Goal: Find specific page/section: Find specific page/section

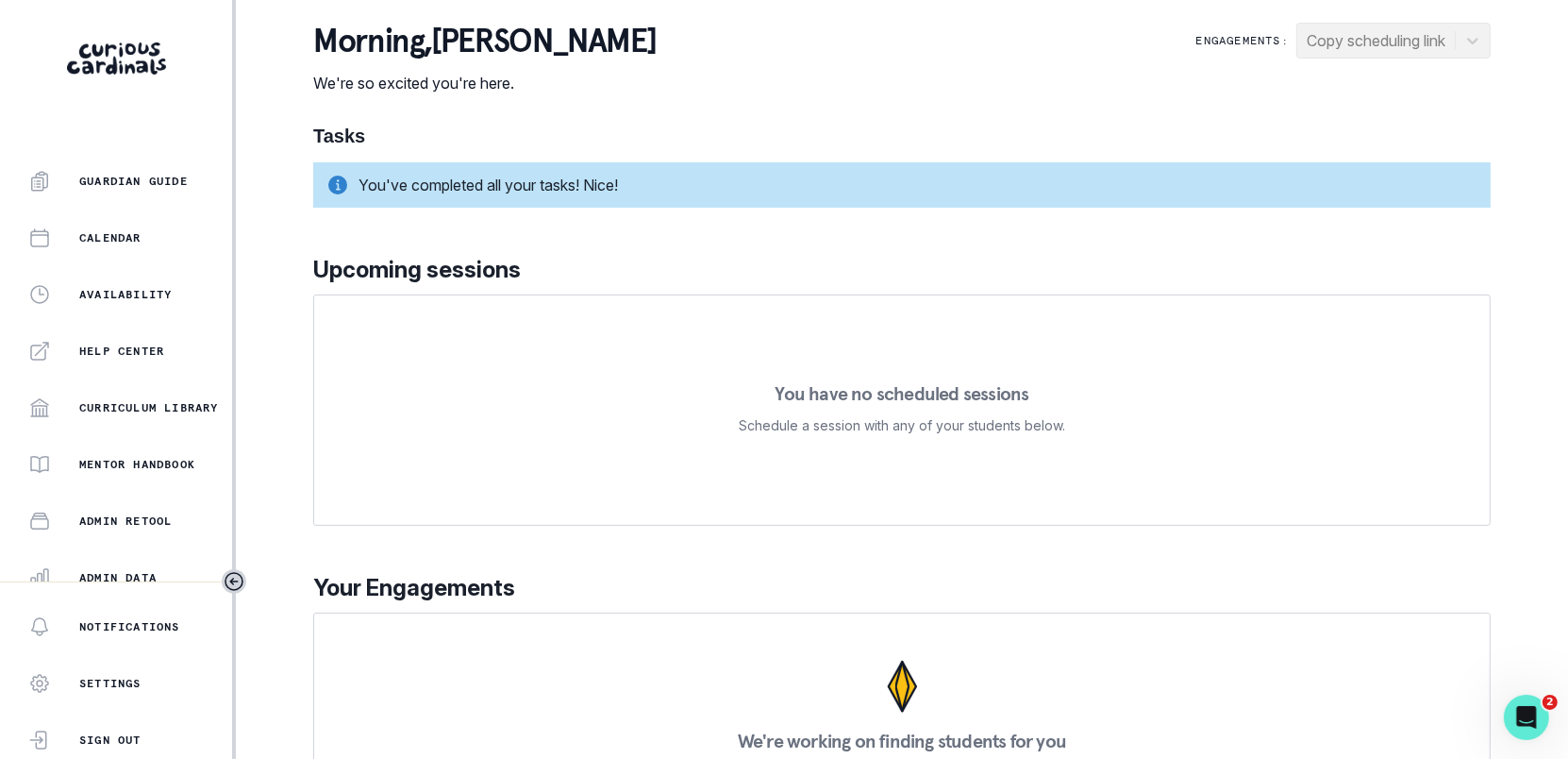
scroll to position [398, 0]
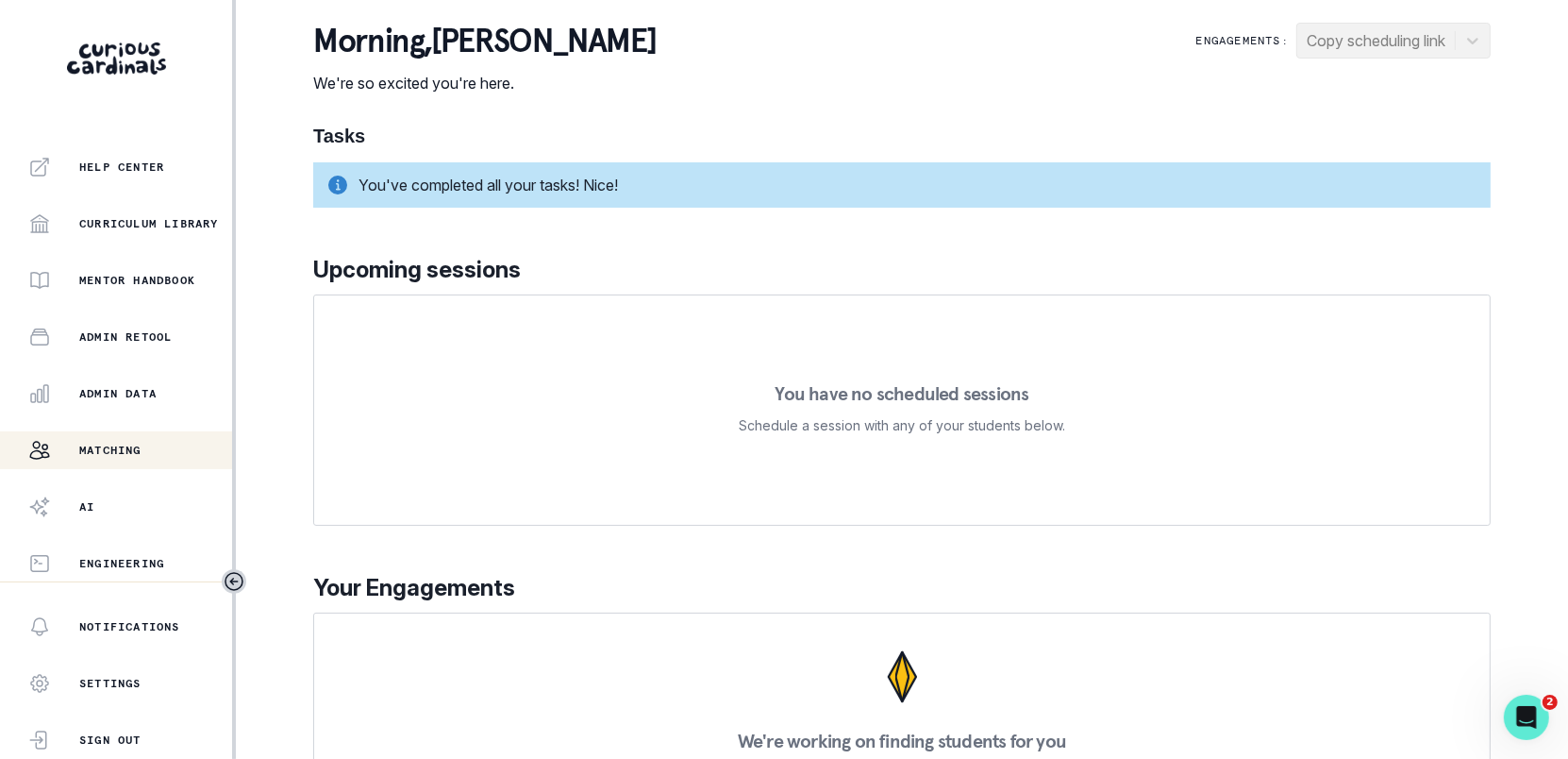
click at [106, 456] on p "Matching" at bounding box center [110, 451] width 62 height 15
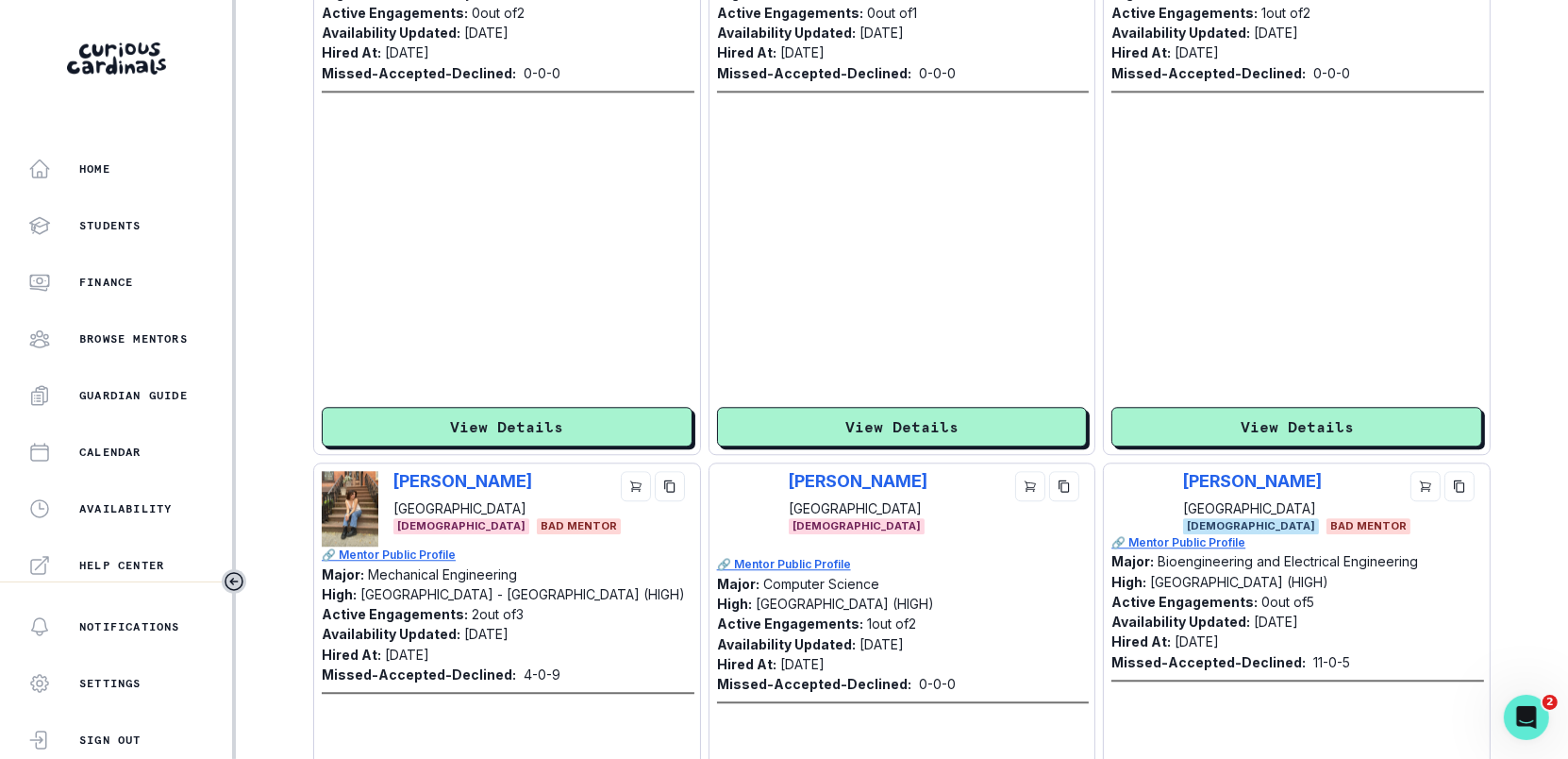
scroll to position [5566, 0]
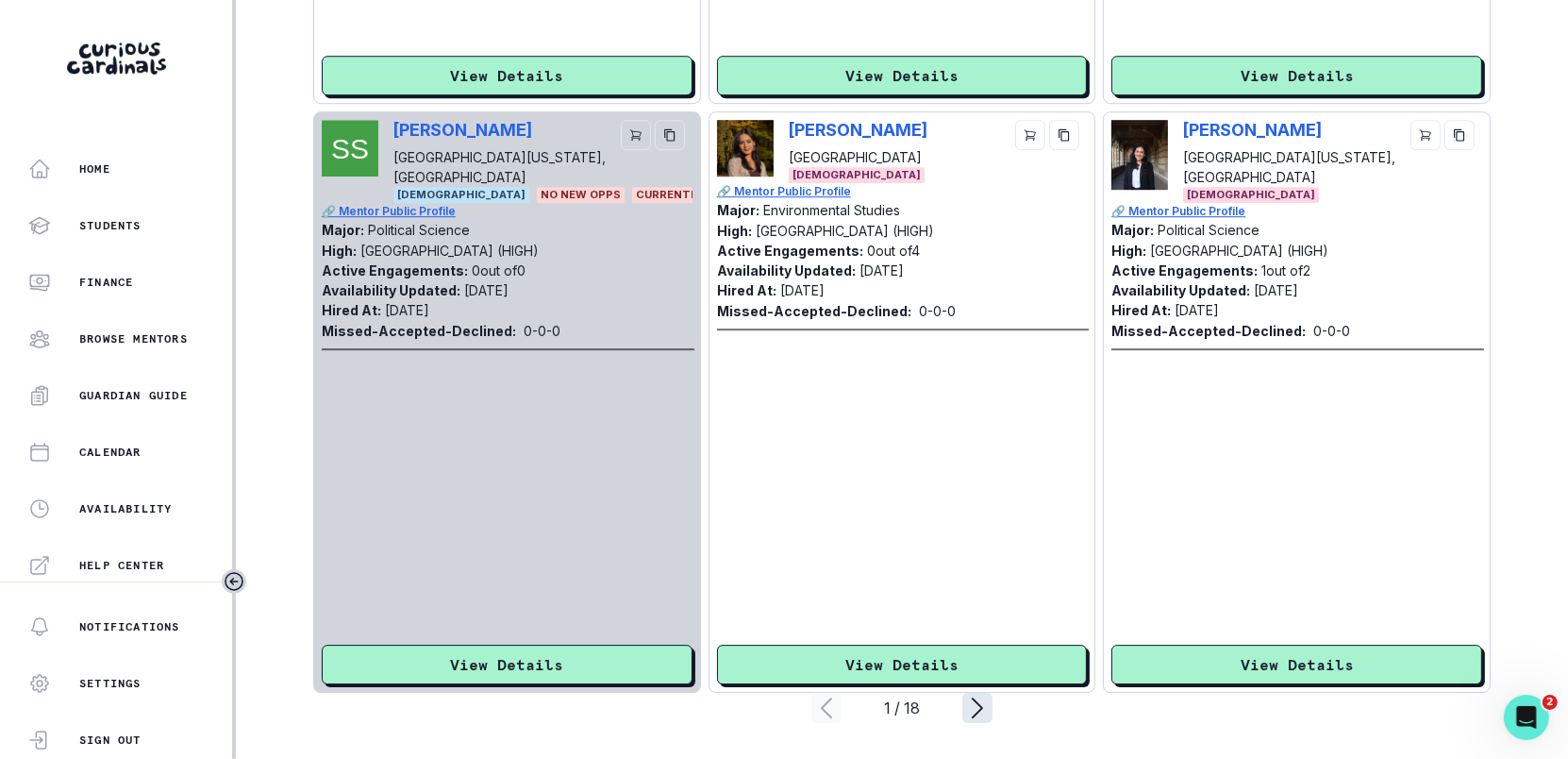
click at [983, 704] on icon "page right" at bounding box center [977, 708] width 30 height 30
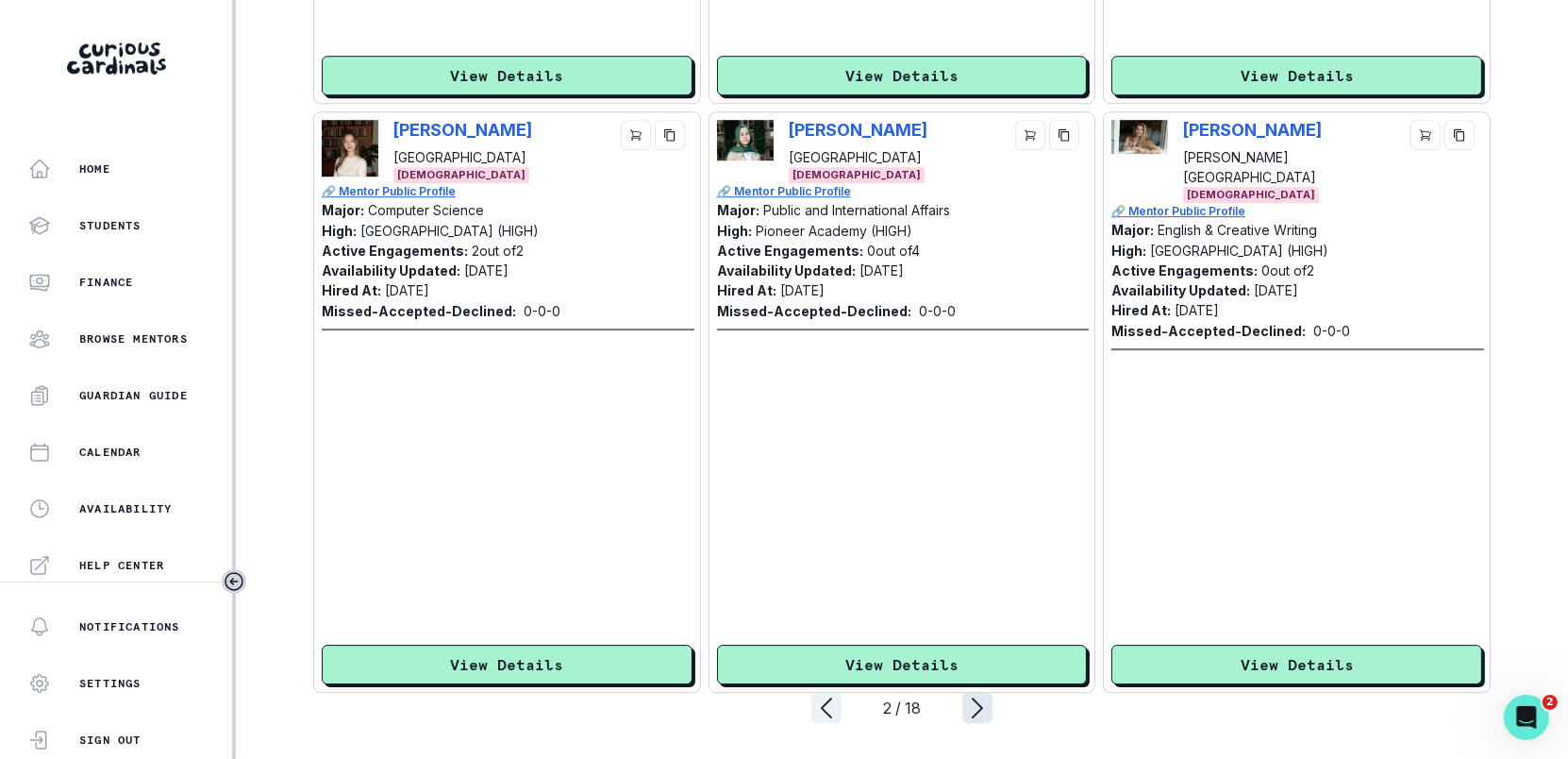
click at [983, 704] on icon "page right" at bounding box center [977, 708] width 30 height 30
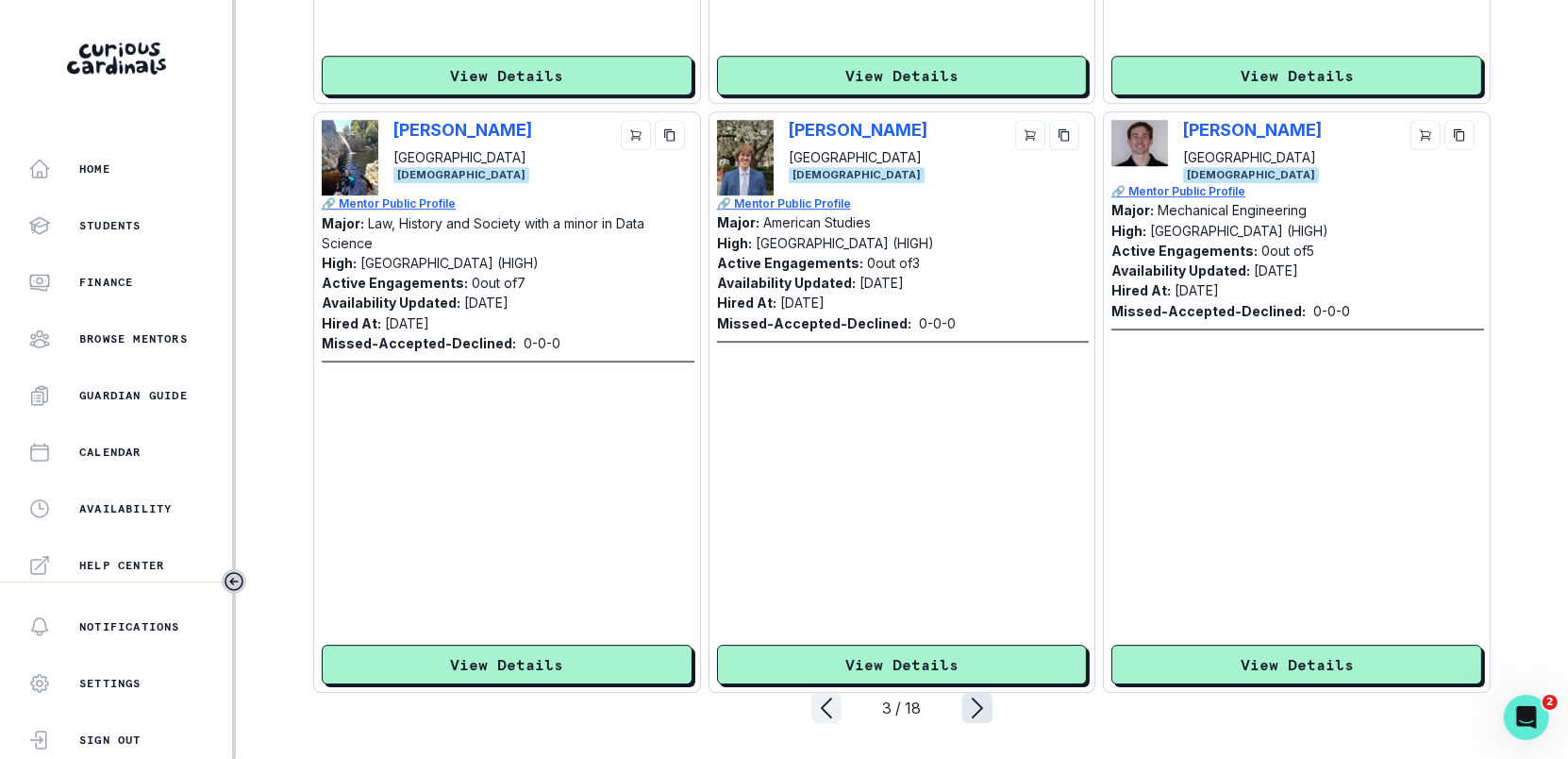
click at [983, 704] on icon "page right" at bounding box center [977, 708] width 30 height 30
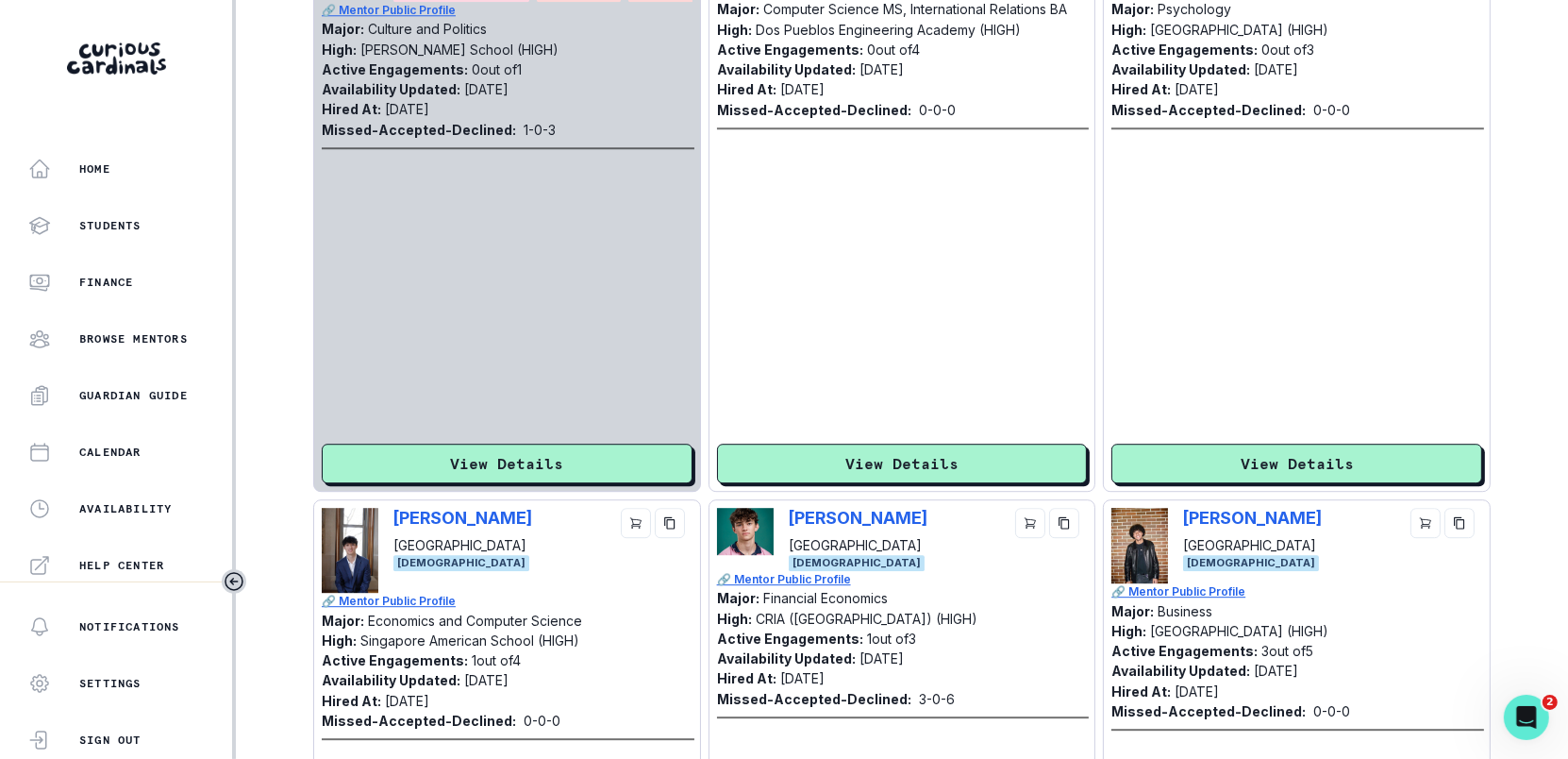
scroll to position [5094, 0]
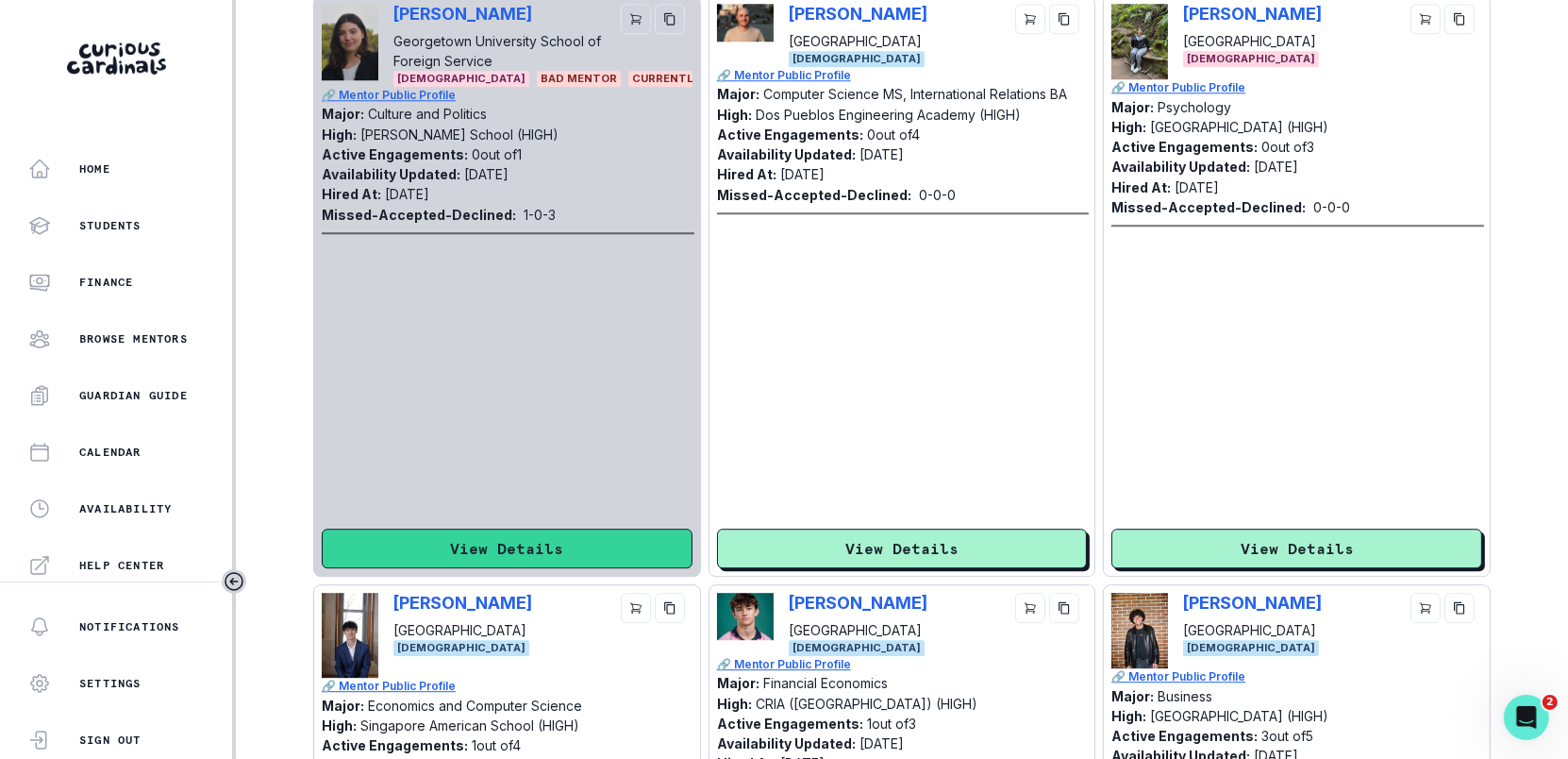
click at [575, 540] on button "View Details" at bounding box center [508, 548] width 371 height 40
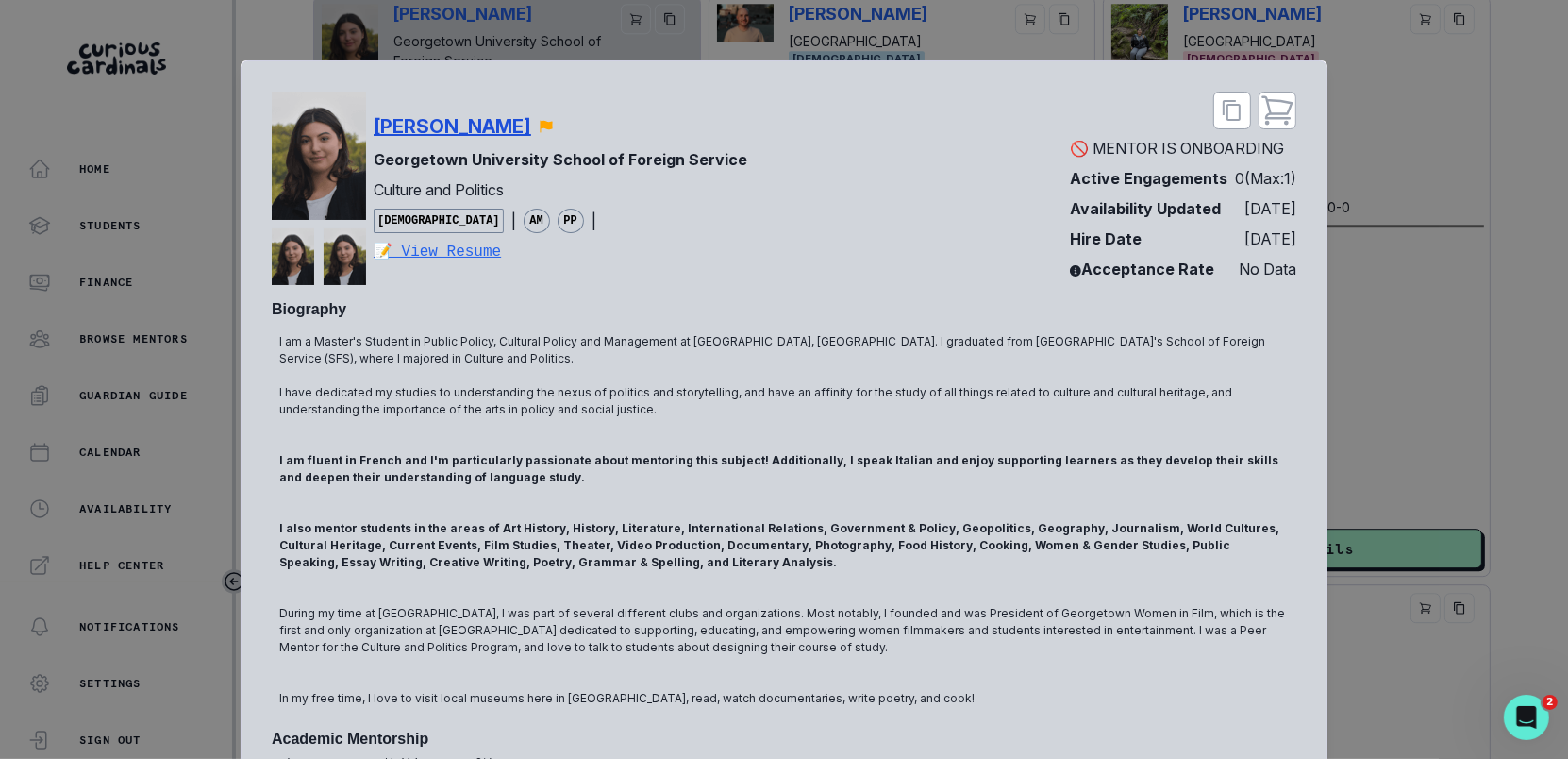
click at [451, 131] on p "[PERSON_NAME]" at bounding box center [452, 126] width 158 height 28
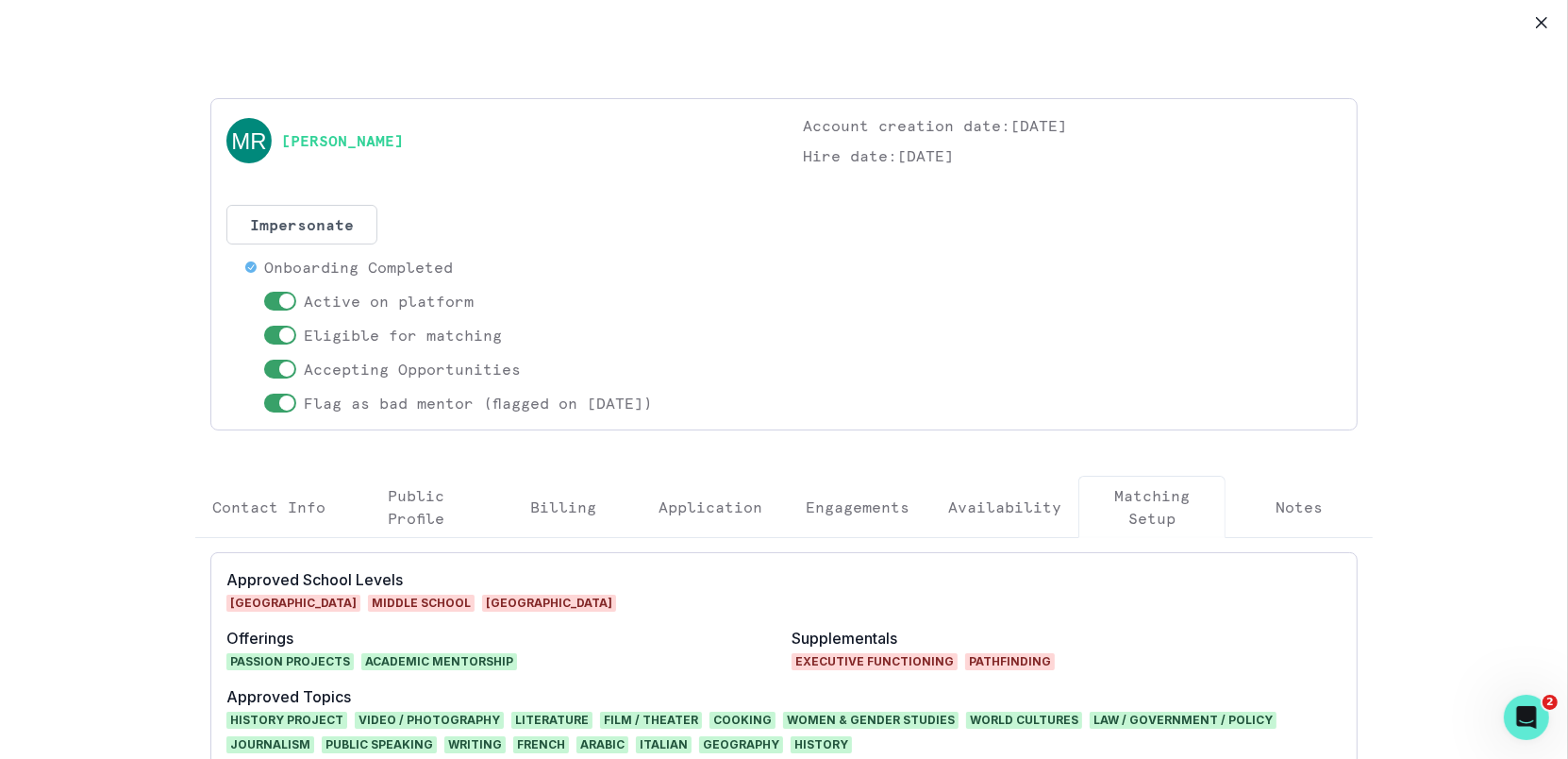
click at [1018, 513] on p "Availability" at bounding box center [1004, 507] width 113 height 22
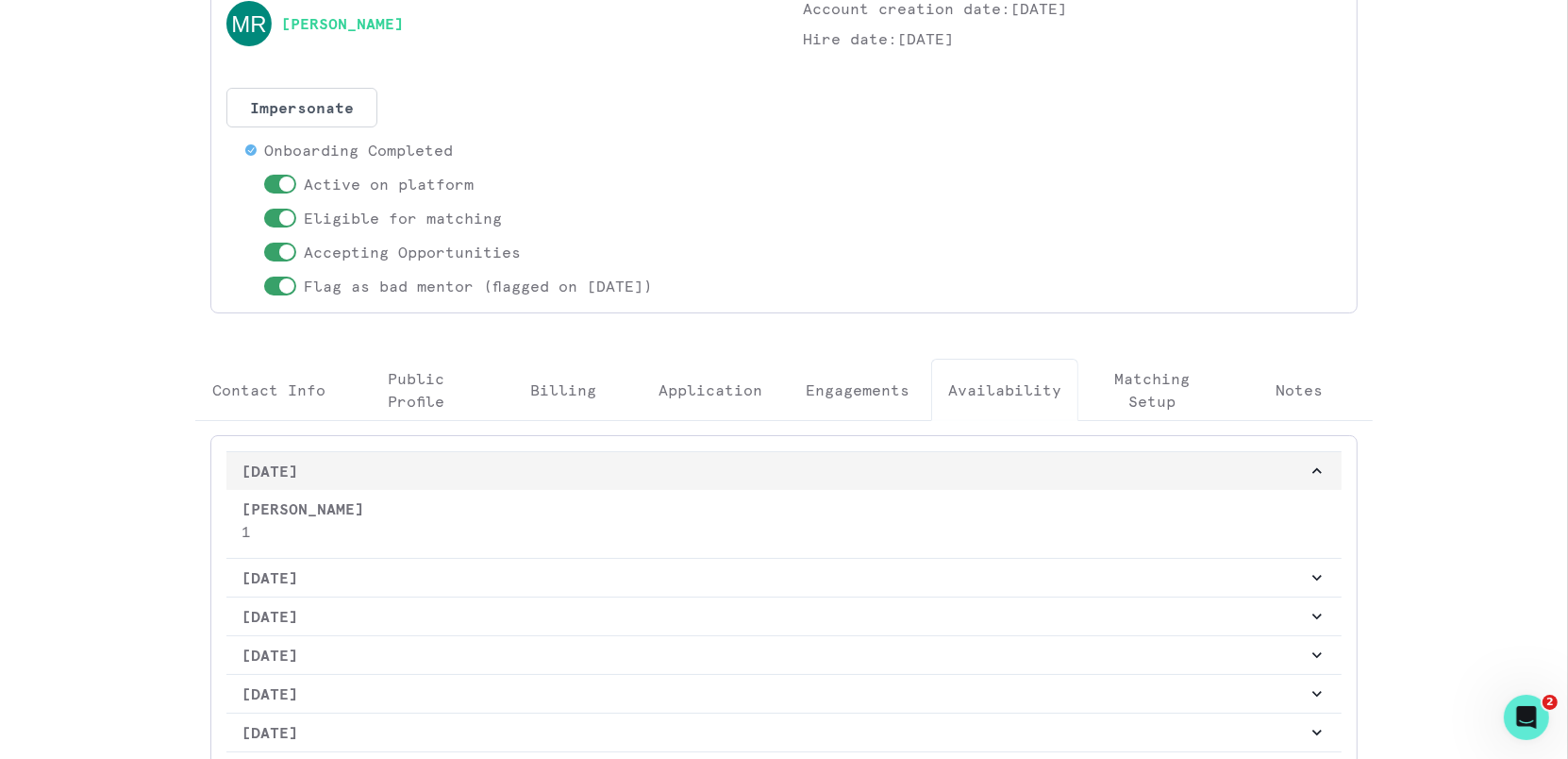
scroll to position [0, 0]
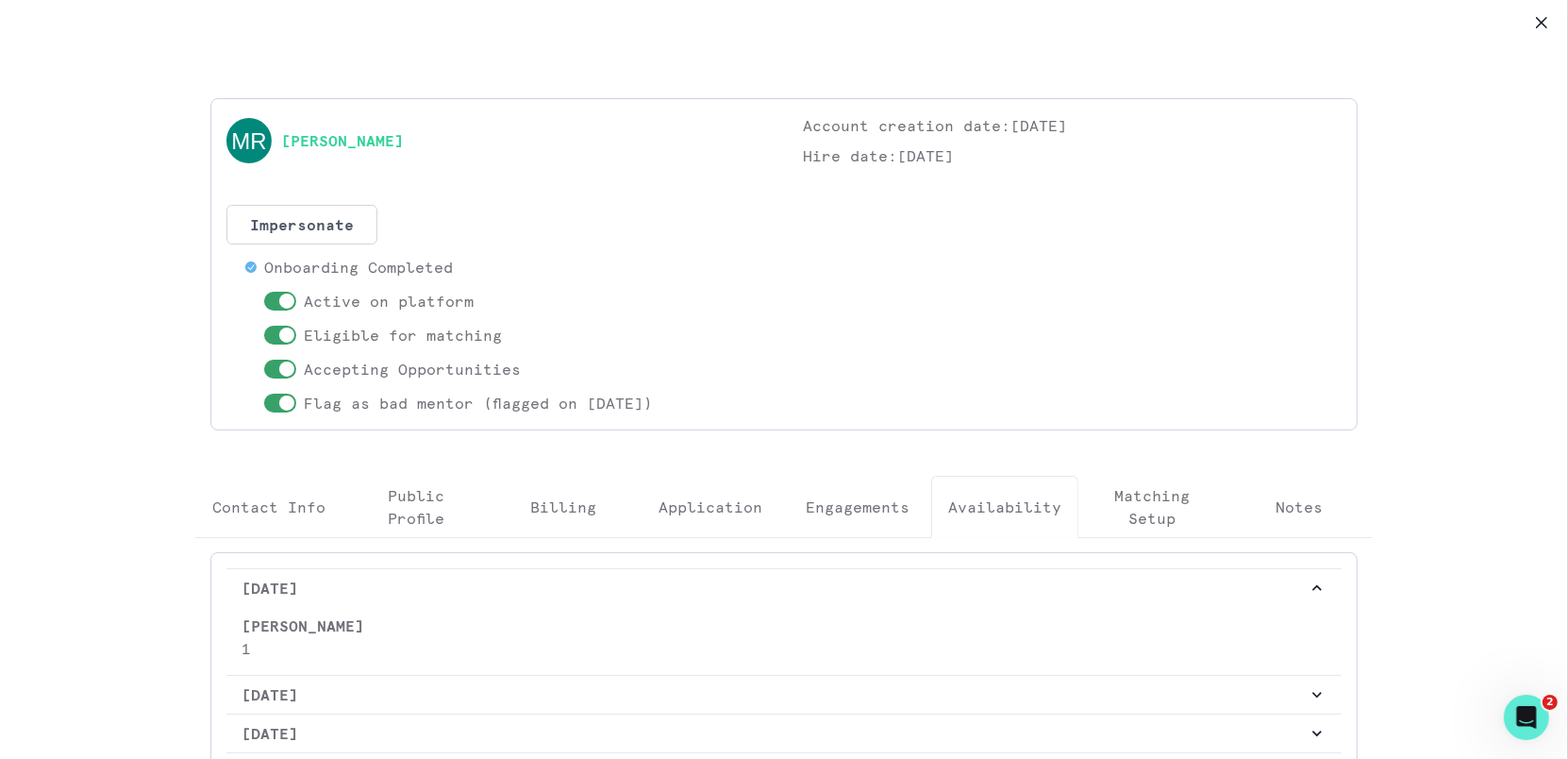
click at [589, 132] on div "[PERSON_NAME]" at bounding box center [495, 140] width 538 height 53
copy link "[PERSON_NAME]"
click at [872, 511] on p "Engagements" at bounding box center [857, 507] width 103 height 22
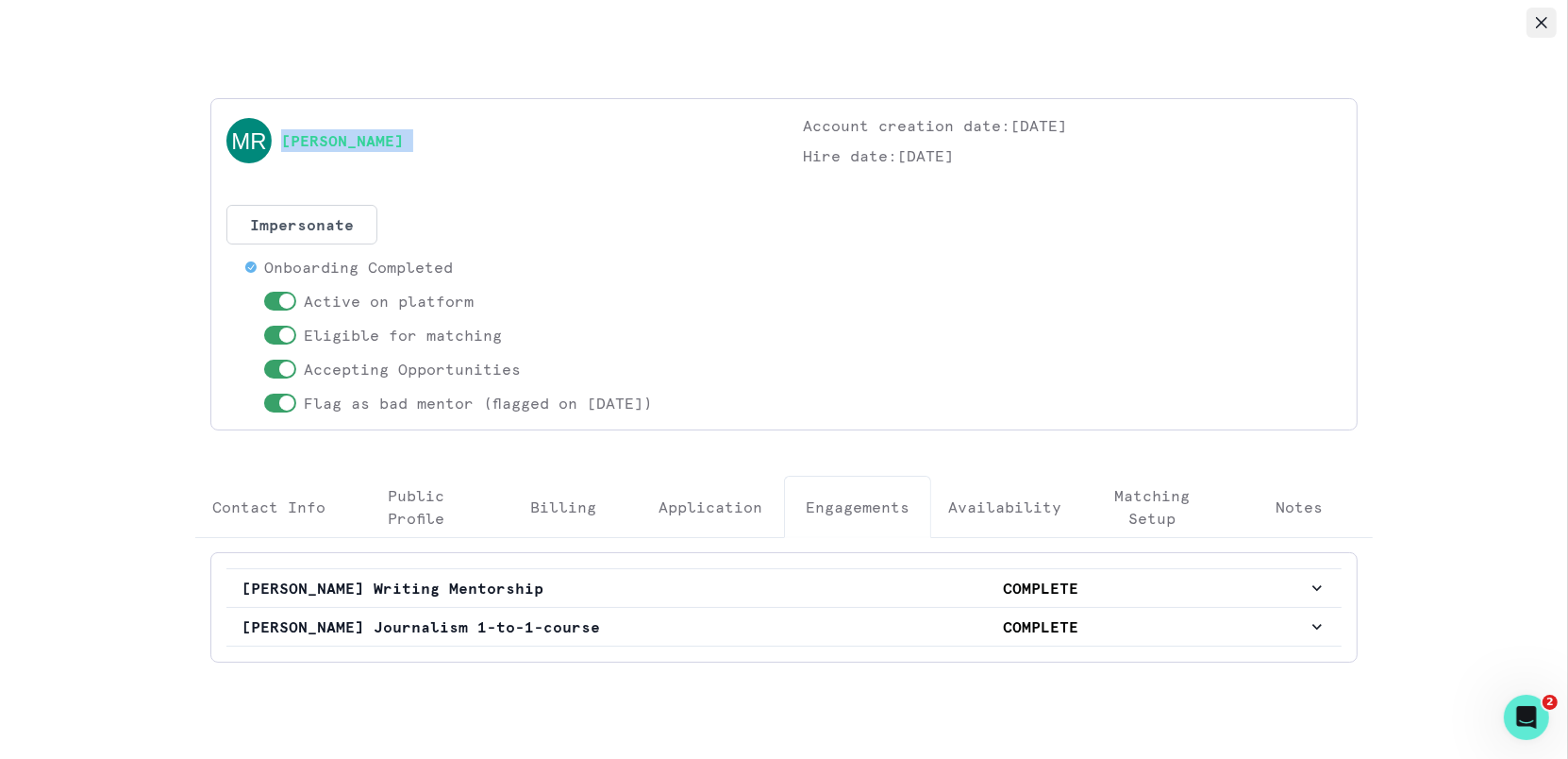
click at [1542, 20] on icon "Close" at bounding box center [1542, 23] width 12 height 12
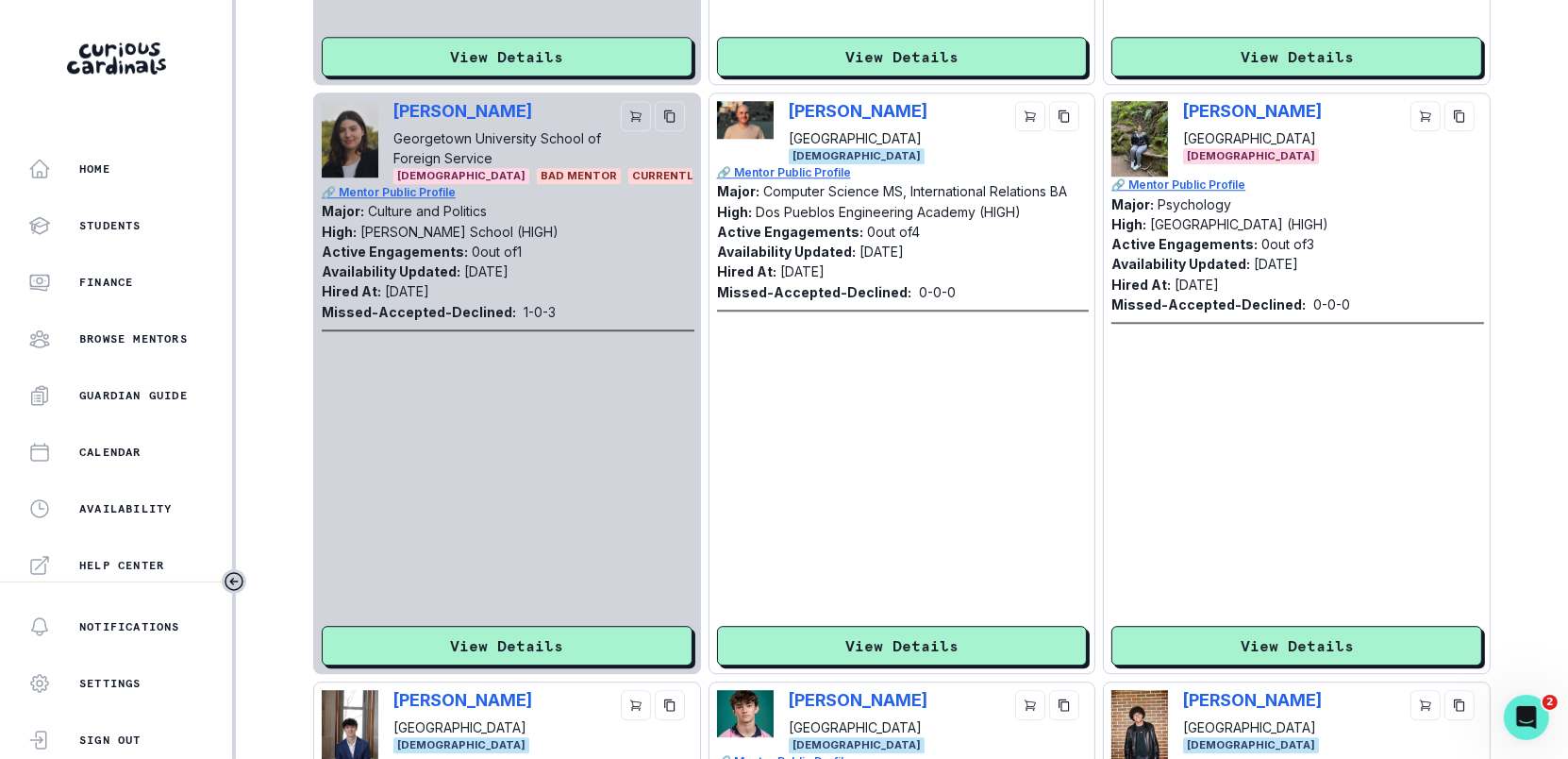
scroll to position [4999, 0]
